Goal: Information Seeking & Learning: Learn about a topic

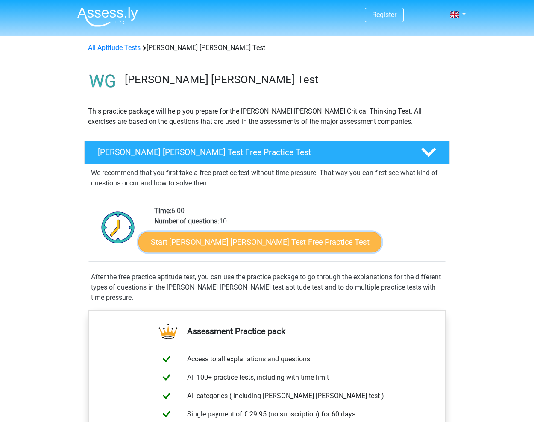
click at [234, 244] on link "Start Watson Glaser Test Free Practice Test" at bounding box center [259, 242] width 243 height 20
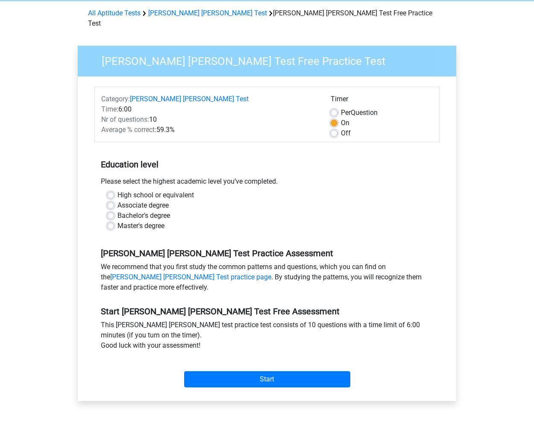
scroll to position [46, 0]
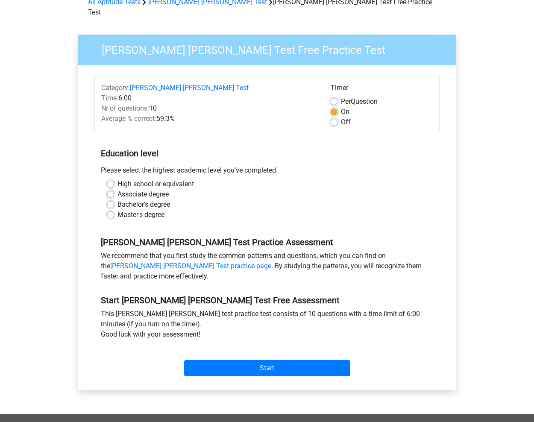
click at [117, 210] on label "Master's degree" at bounding box center [140, 215] width 47 height 10
click at [110, 210] on input "Master's degree" at bounding box center [110, 214] width 7 height 9
radio input "true"
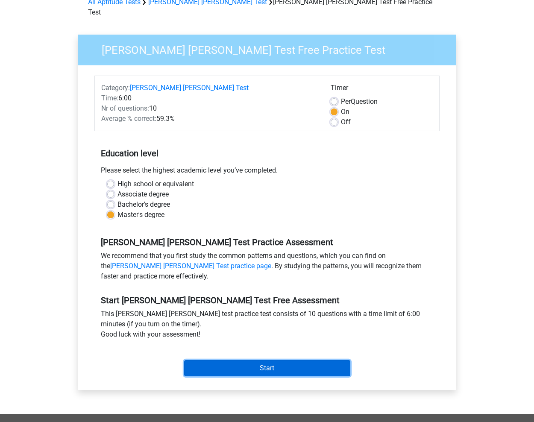
click at [265, 360] on input "Start" at bounding box center [267, 368] width 166 height 16
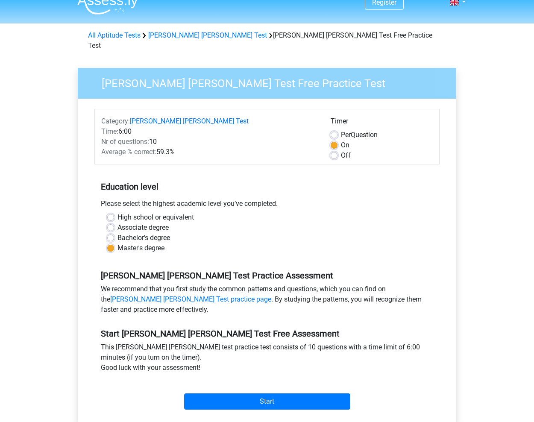
scroll to position [0, 0]
